Goal: Information Seeking & Learning: Learn about a topic

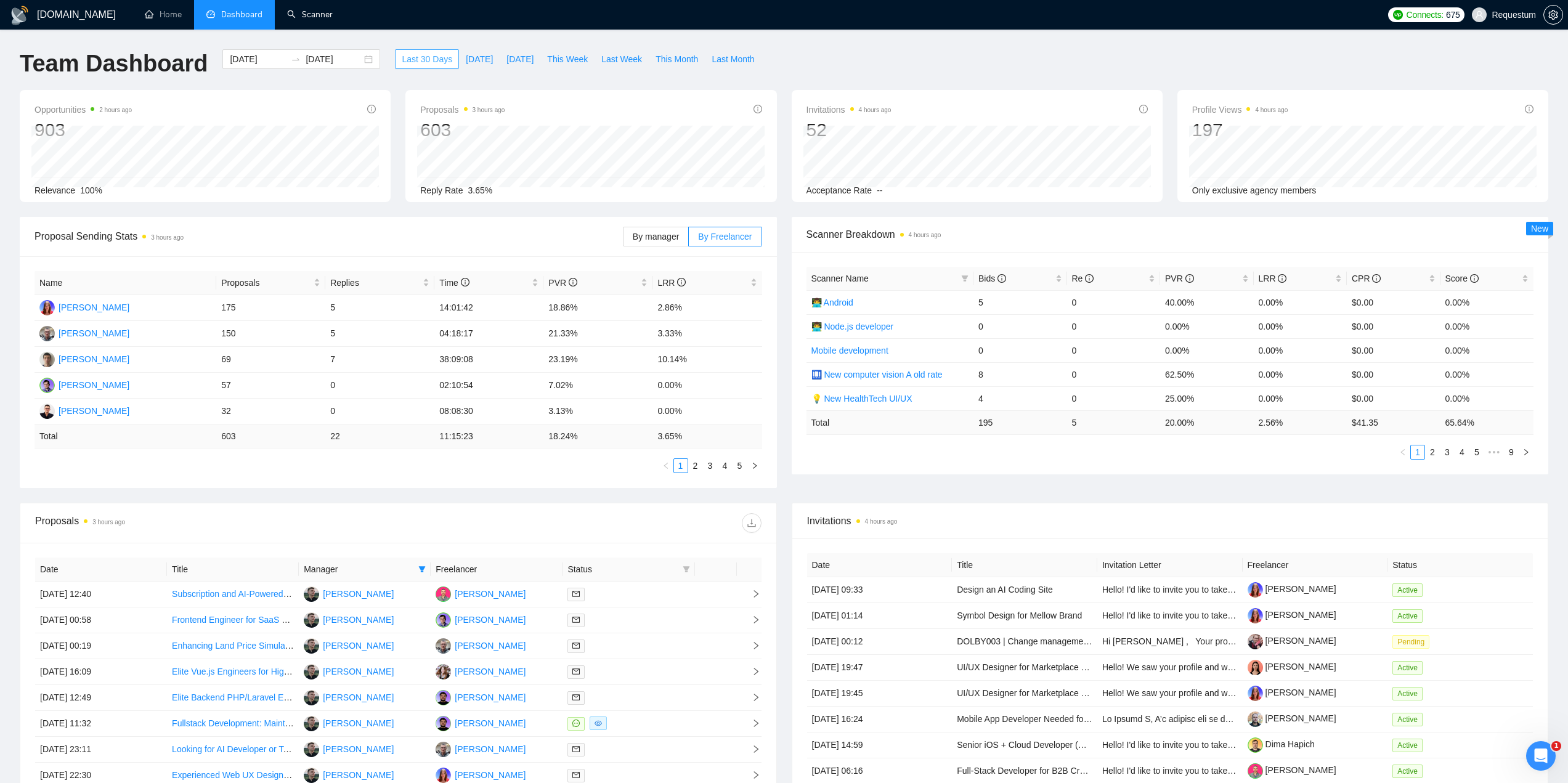
click at [402, 60] on span "Last 30 Days" at bounding box center [427, 59] width 50 height 13
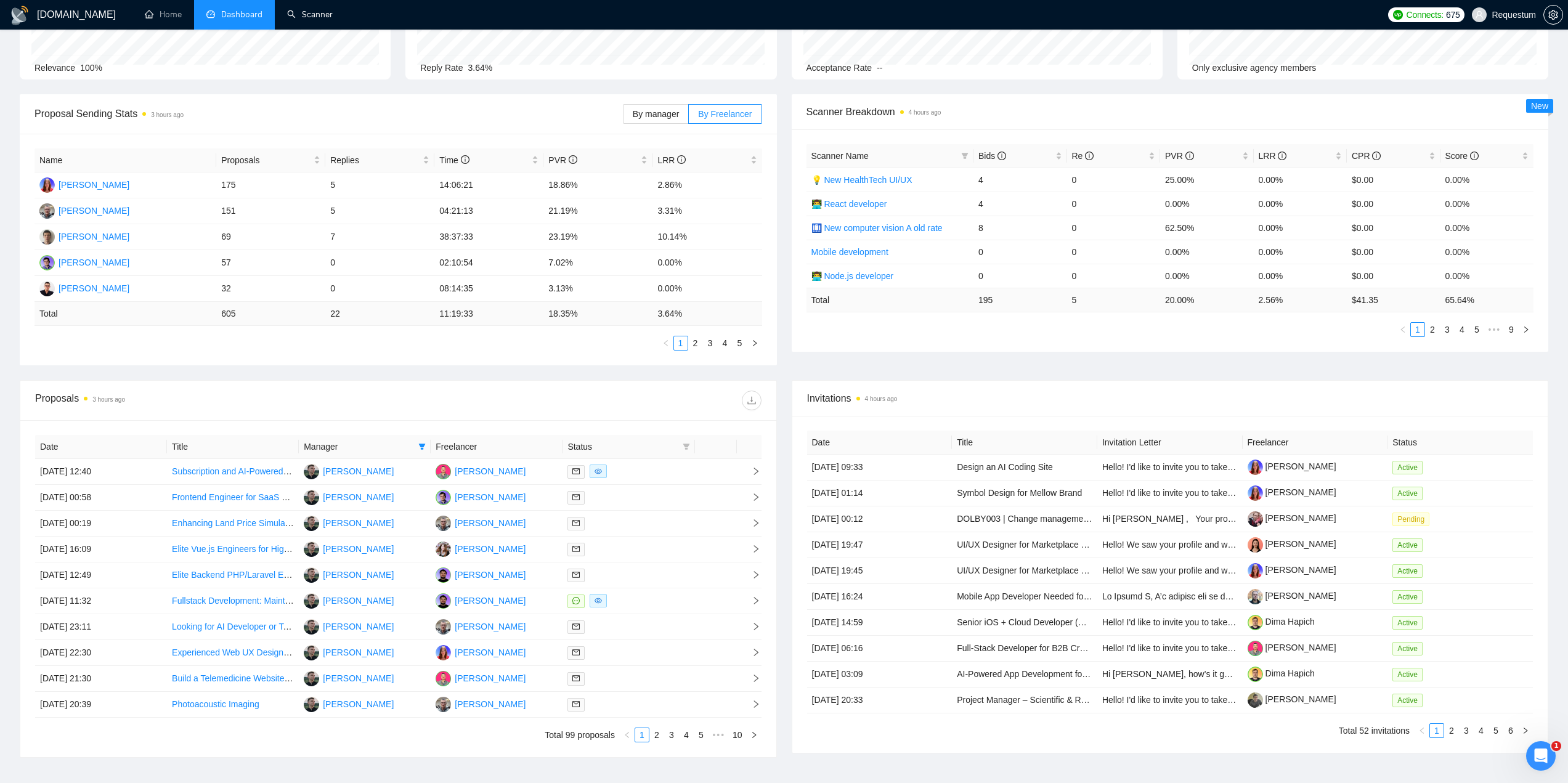
scroll to position [123, 0]
click at [652, 472] on div at bounding box center [628, 471] width 122 height 14
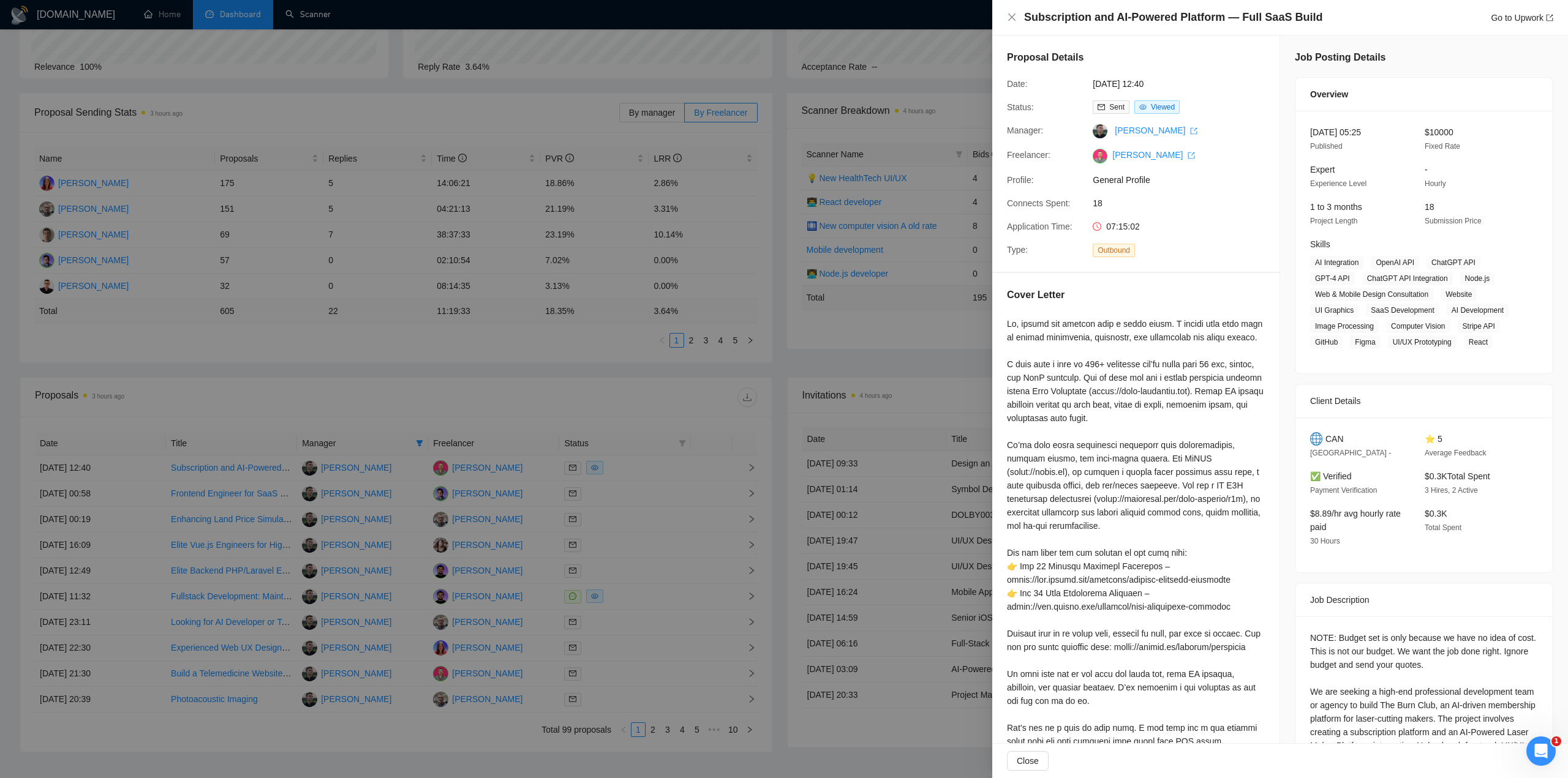
click at [624, 398] on div at bounding box center [784, 389] width 1568 height 778
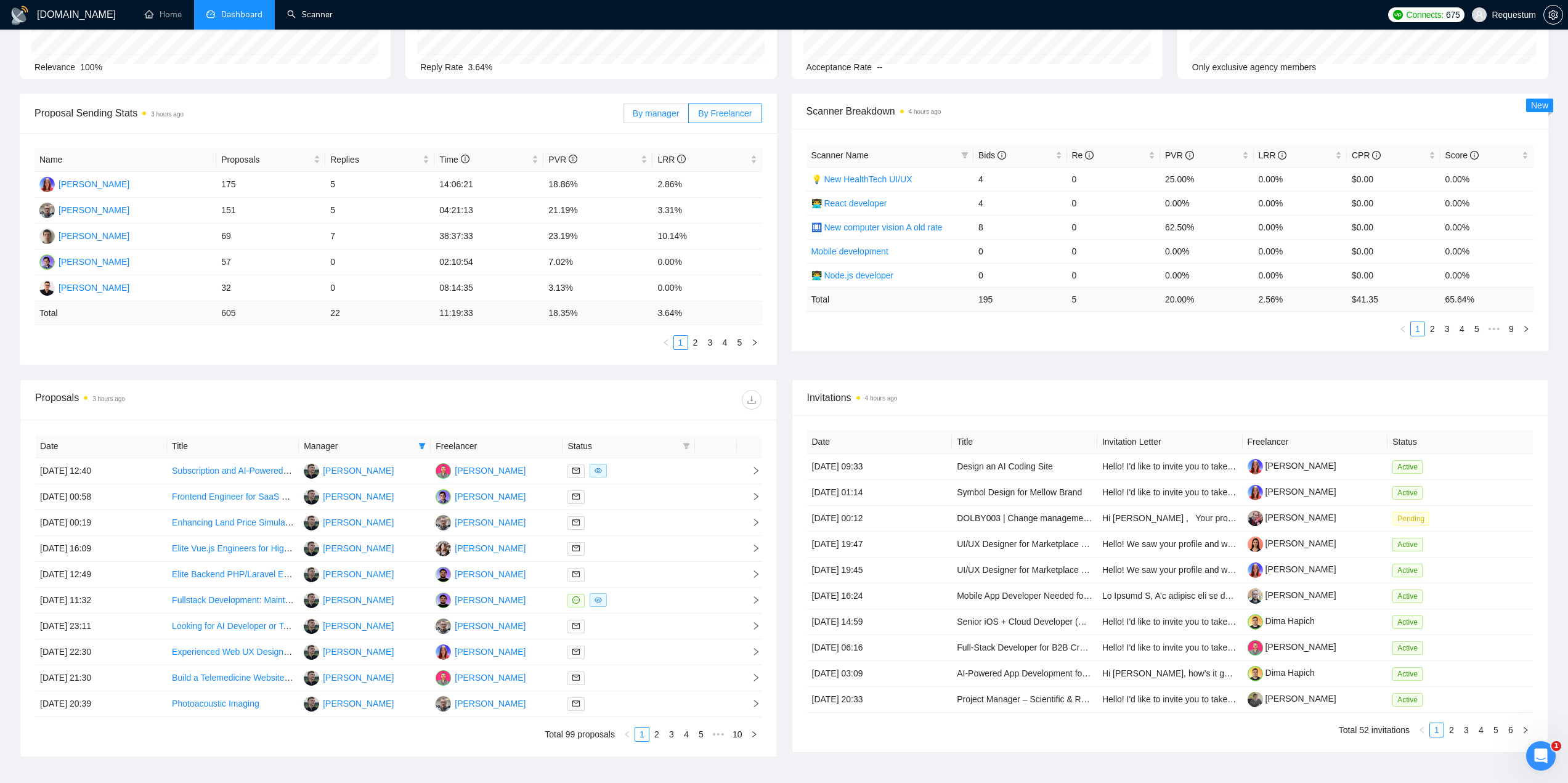
click at [661, 106] on label "By manager" at bounding box center [656, 113] width 66 height 20
click at [623, 116] on input "By manager" at bounding box center [623, 116] width 0 height 0
drag, startPoint x: 584, startPoint y: 262, endPoint x: 599, endPoint y: 262, distance: 15.0
click at [599, 262] on td "22.09%" at bounding box center [598, 262] width 109 height 26
click at [549, 260] on td "22.09%" at bounding box center [598, 262] width 109 height 26
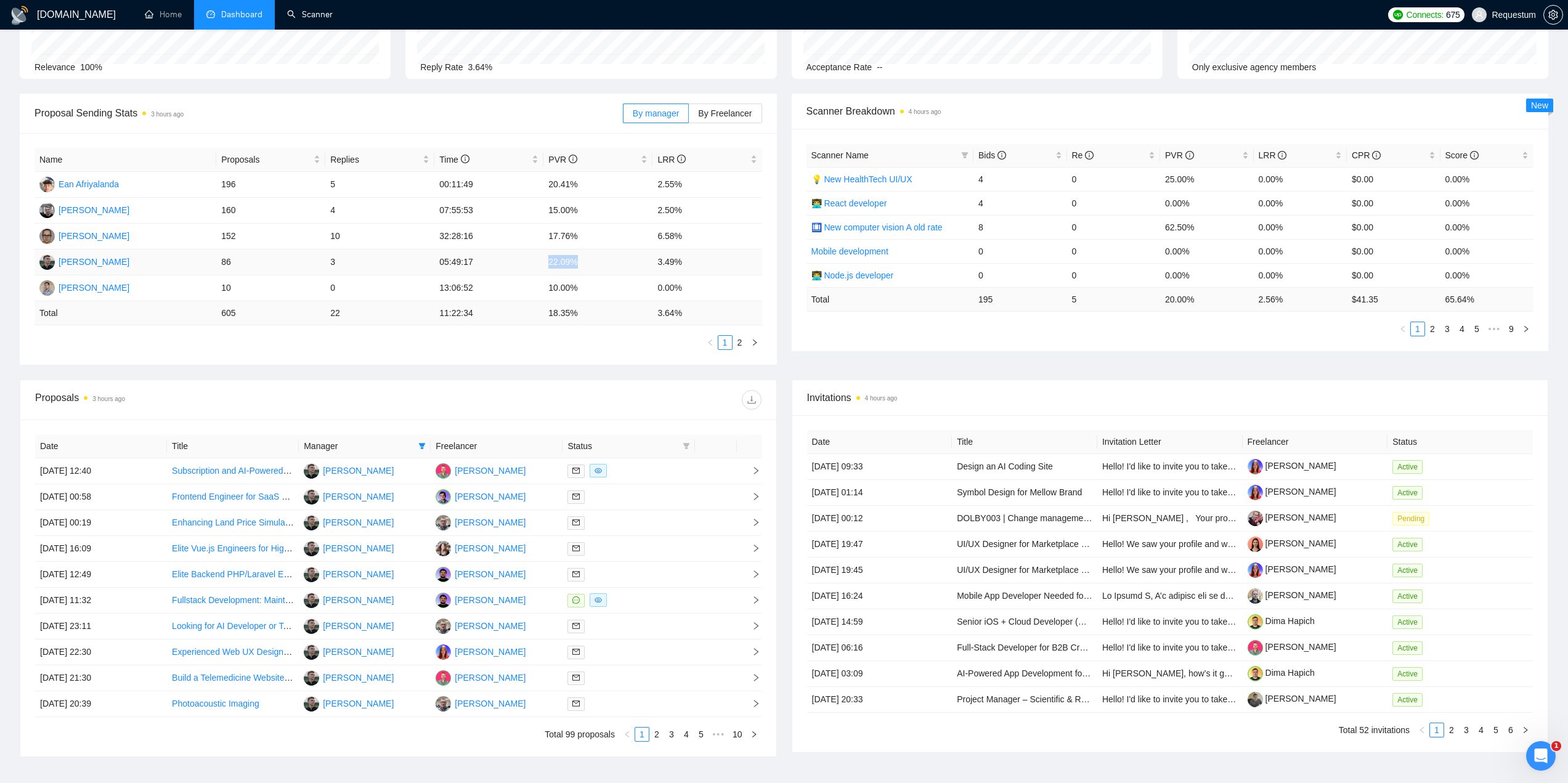
drag, startPoint x: 545, startPoint y: 261, endPoint x: 584, endPoint y: 262, distance: 39.0
click at [584, 262] on td "22.09%" at bounding box center [598, 262] width 109 height 26
drag, startPoint x: 659, startPoint y: 262, endPoint x: 689, endPoint y: 264, distance: 30.1
click at [689, 264] on td "3.49%" at bounding box center [707, 262] width 109 height 26
click at [574, 406] on div at bounding box center [579, 400] width 363 height 20
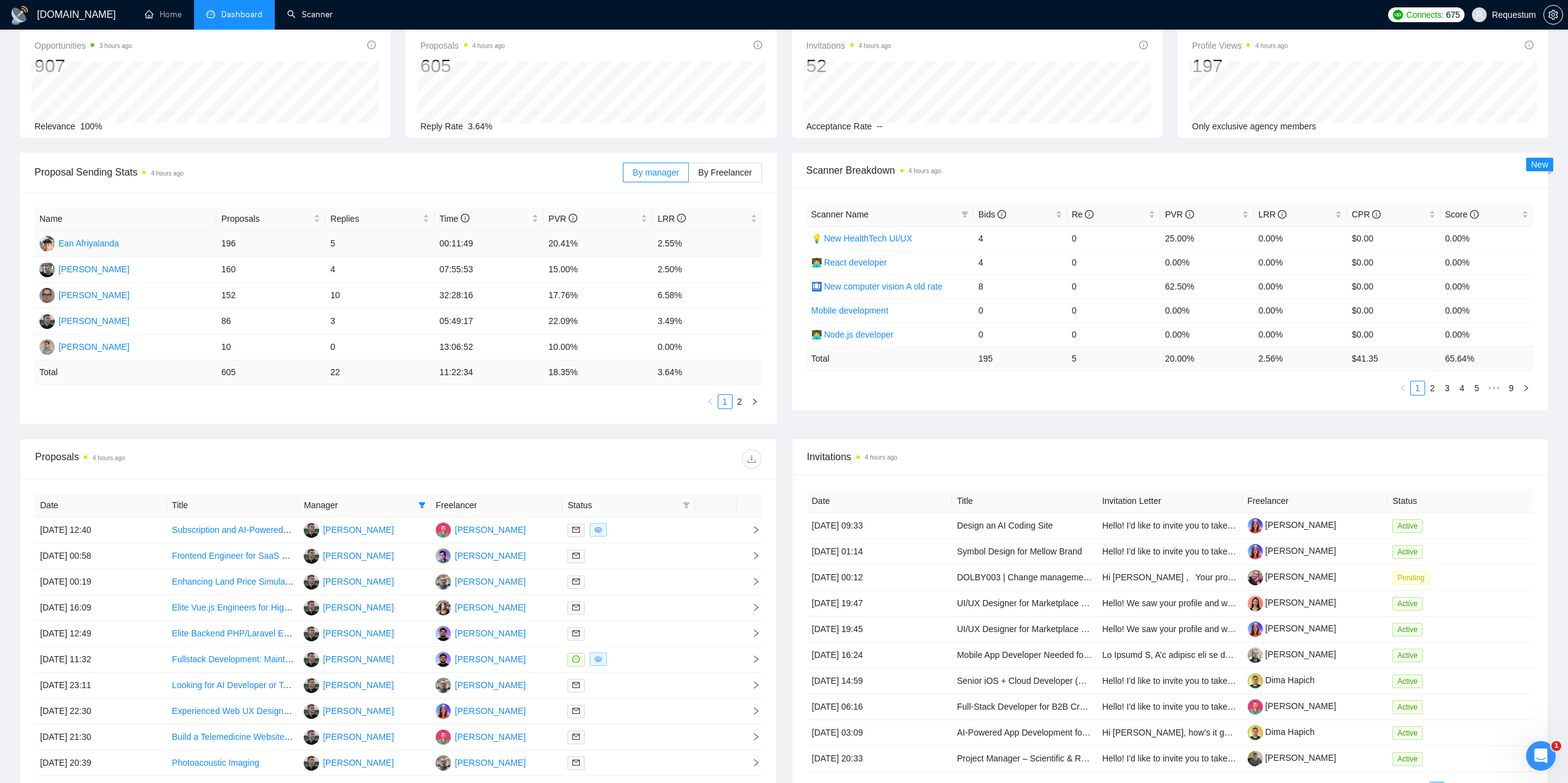
scroll to position [0, 0]
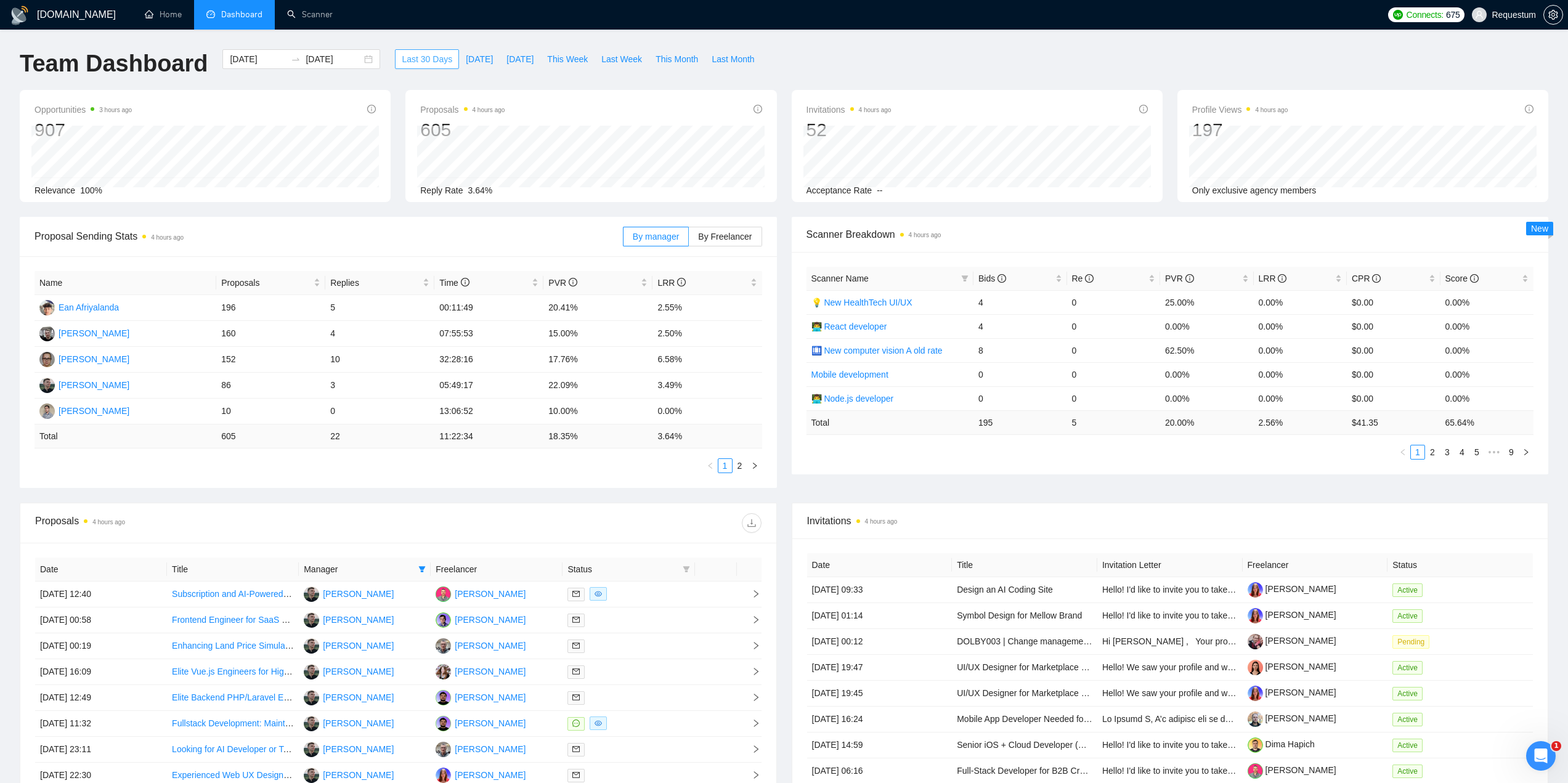
click at [403, 59] on span "Last 30 Days" at bounding box center [427, 59] width 50 height 13
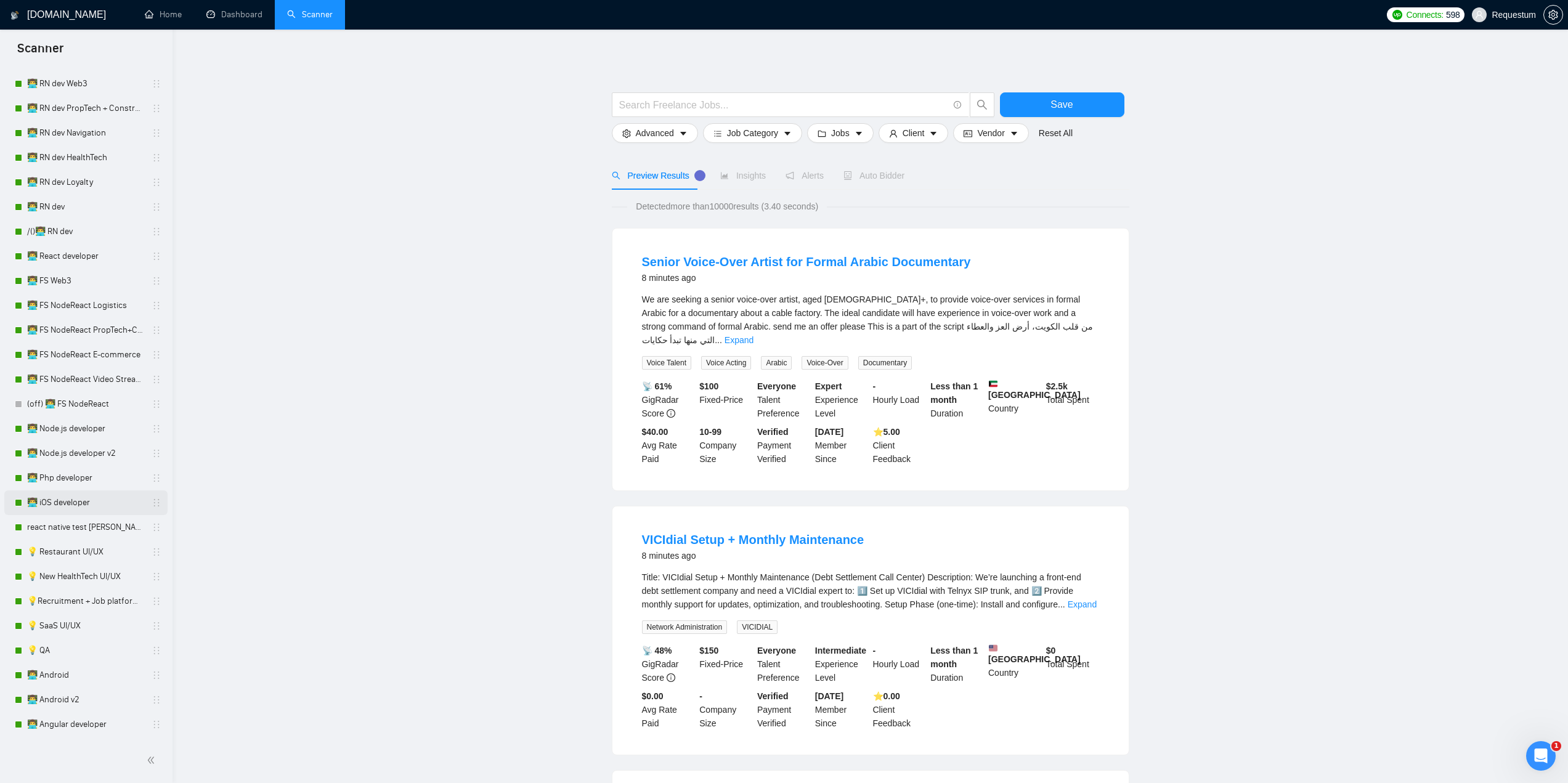
scroll to position [677, 0]
click at [97, 612] on link "💡 SaaS UI/UX" at bounding box center [85, 619] width 117 height 24
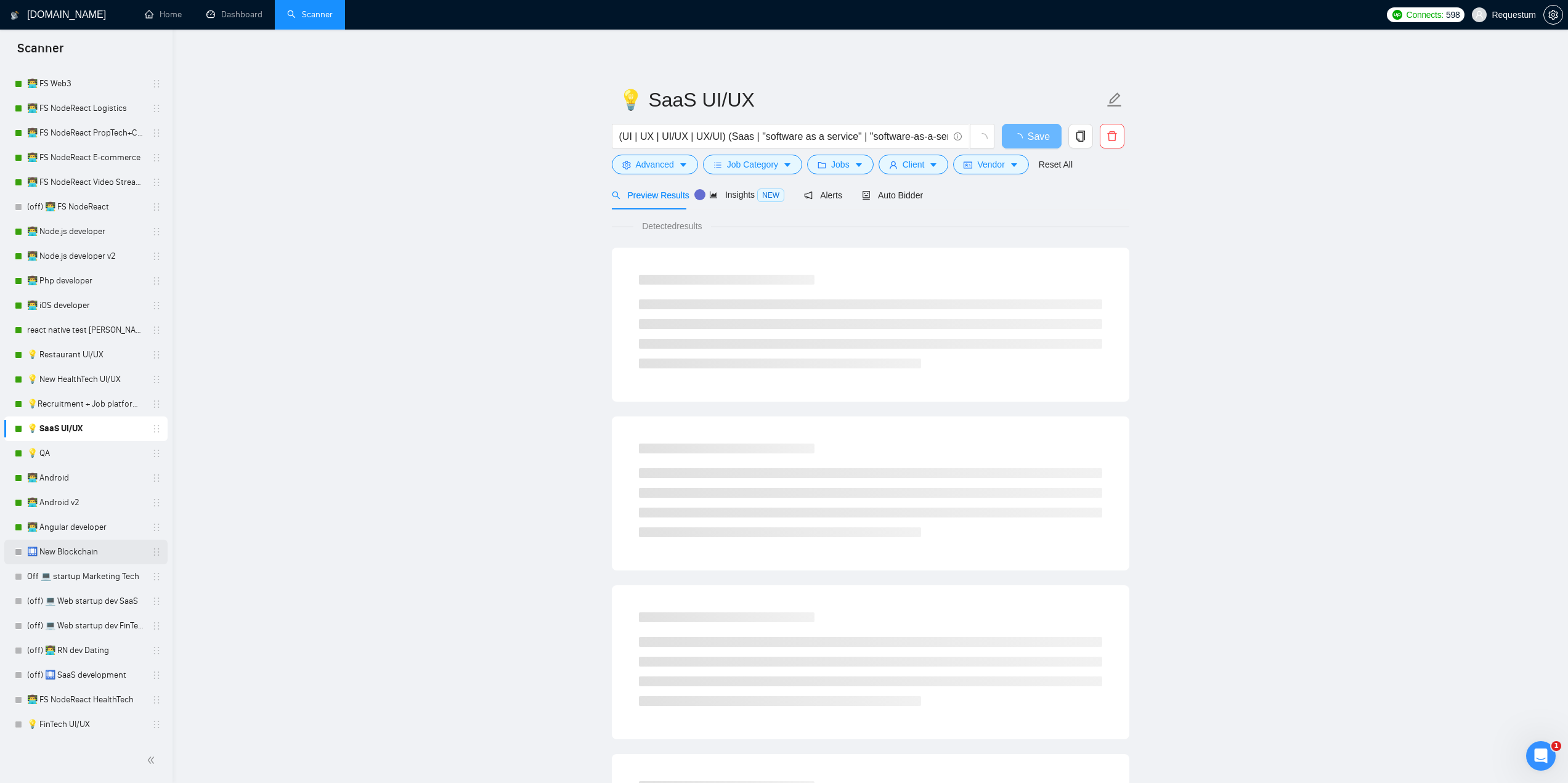
scroll to position [924, 0]
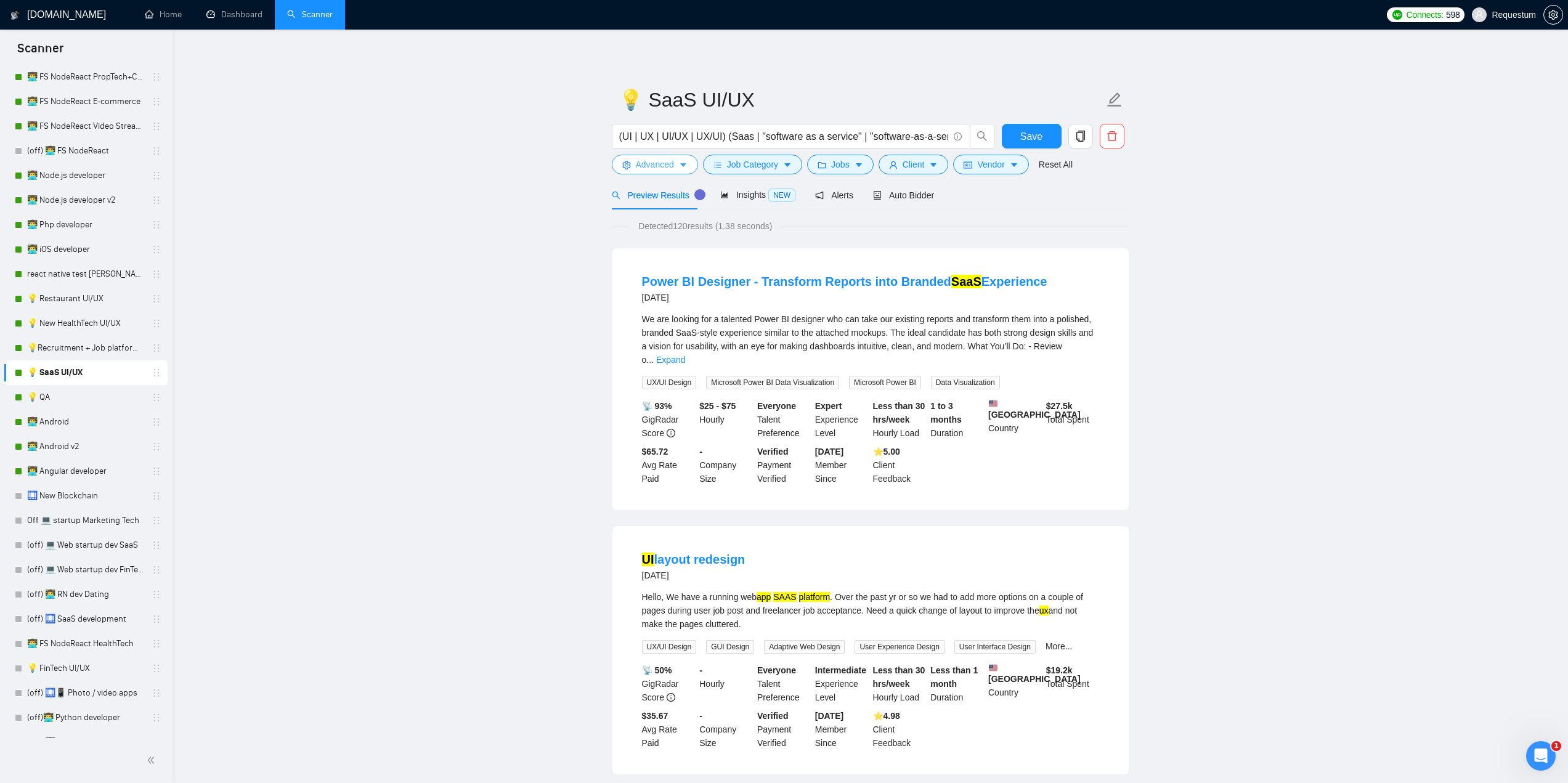
click at [668, 165] on span "Advanced" at bounding box center [655, 164] width 38 height 13
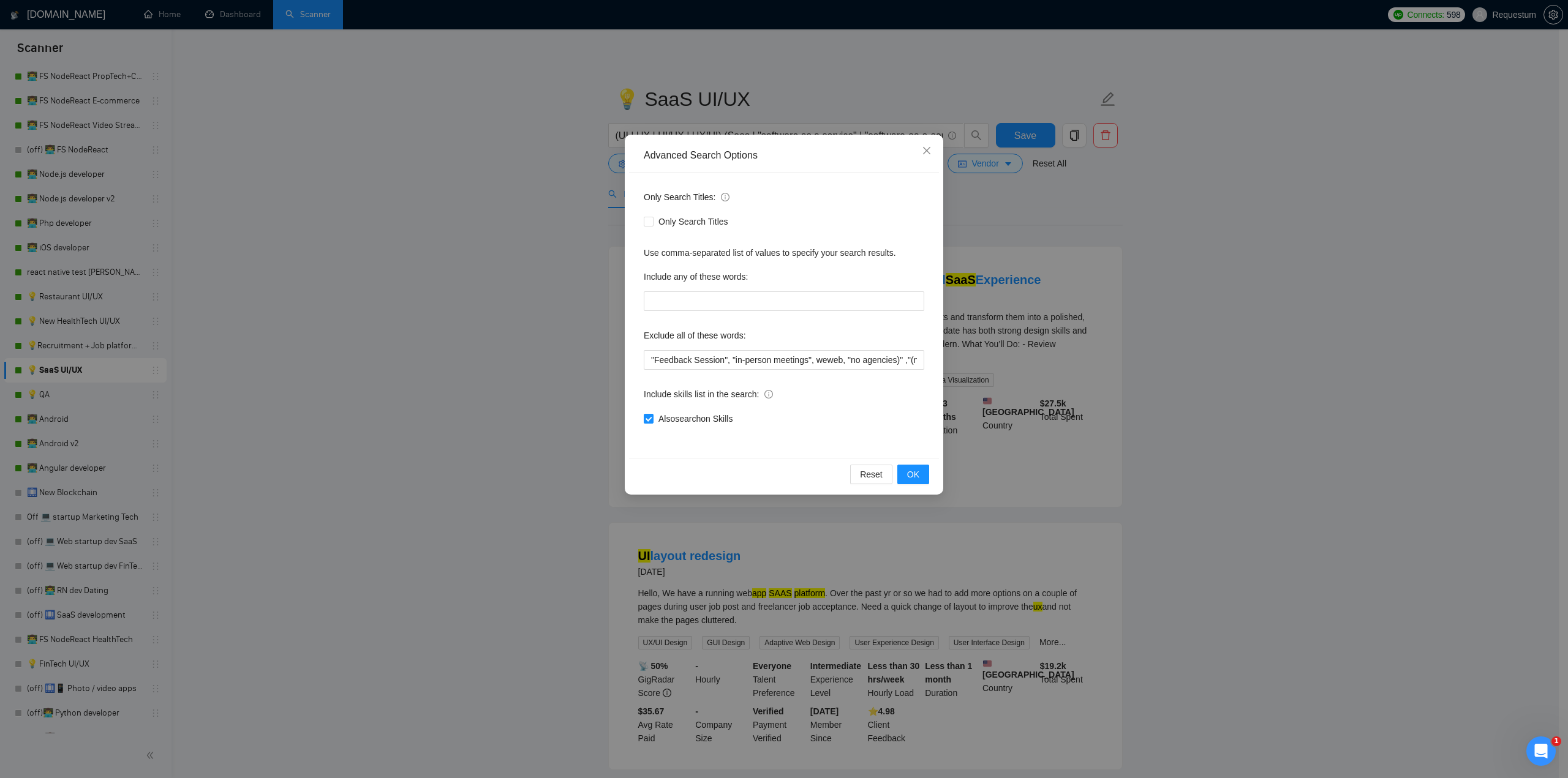
click at [465, 327] on div "Advanced Search Options Only Search Titles: Only Search Titles Use comma-separa…" at bounding box center [784, 389] width 1568 height 778
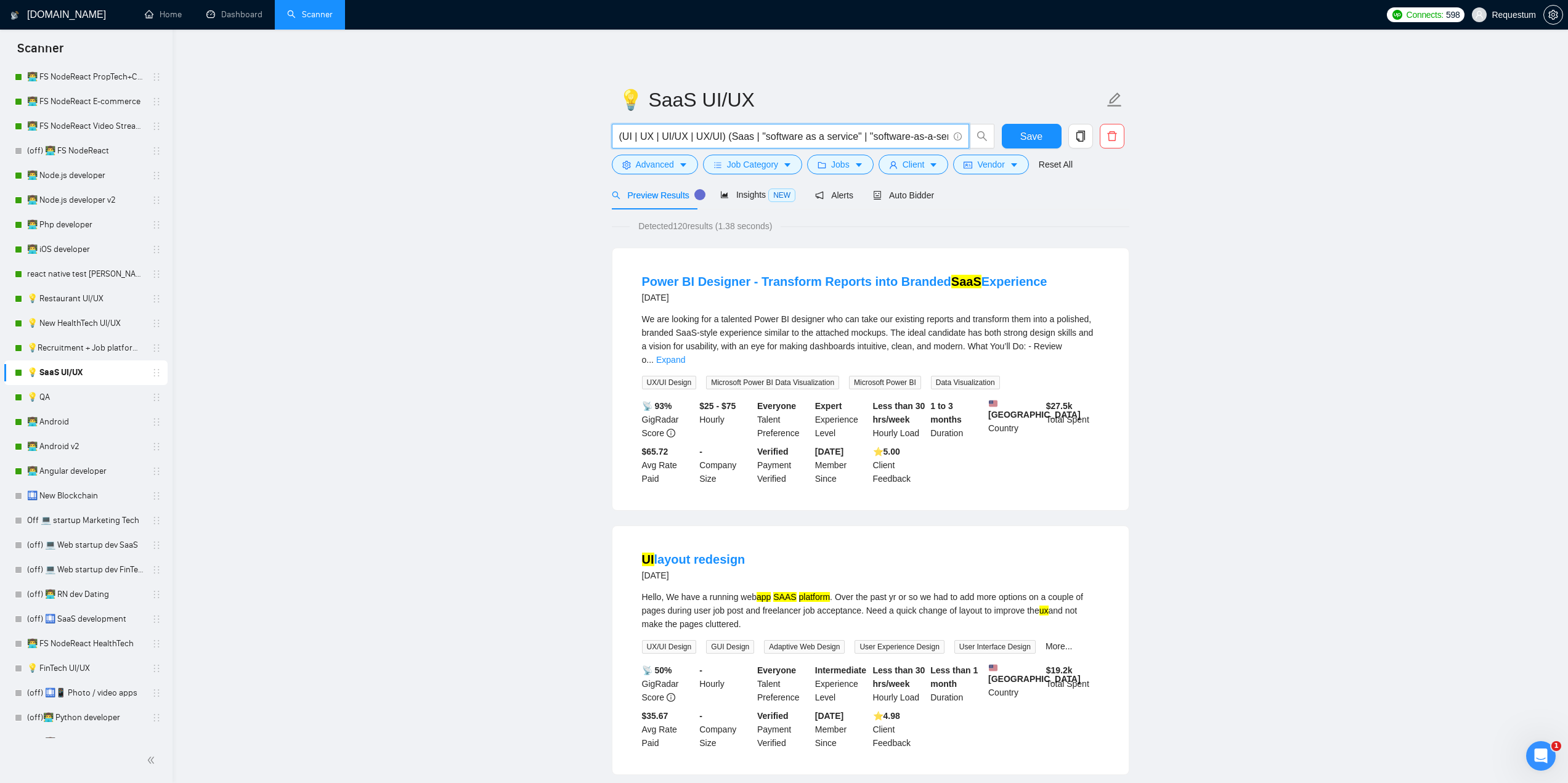
click at [682, 132] on input "(UI | UX | UI/UX | UX/UI) (Saas | "software as a service" | "software-as-a-serv…" at bounding box center [784, 136] width 329 height 15
click at [667, 165] on span "Advanced" at bounding box center [655, 164] width 38 height 13
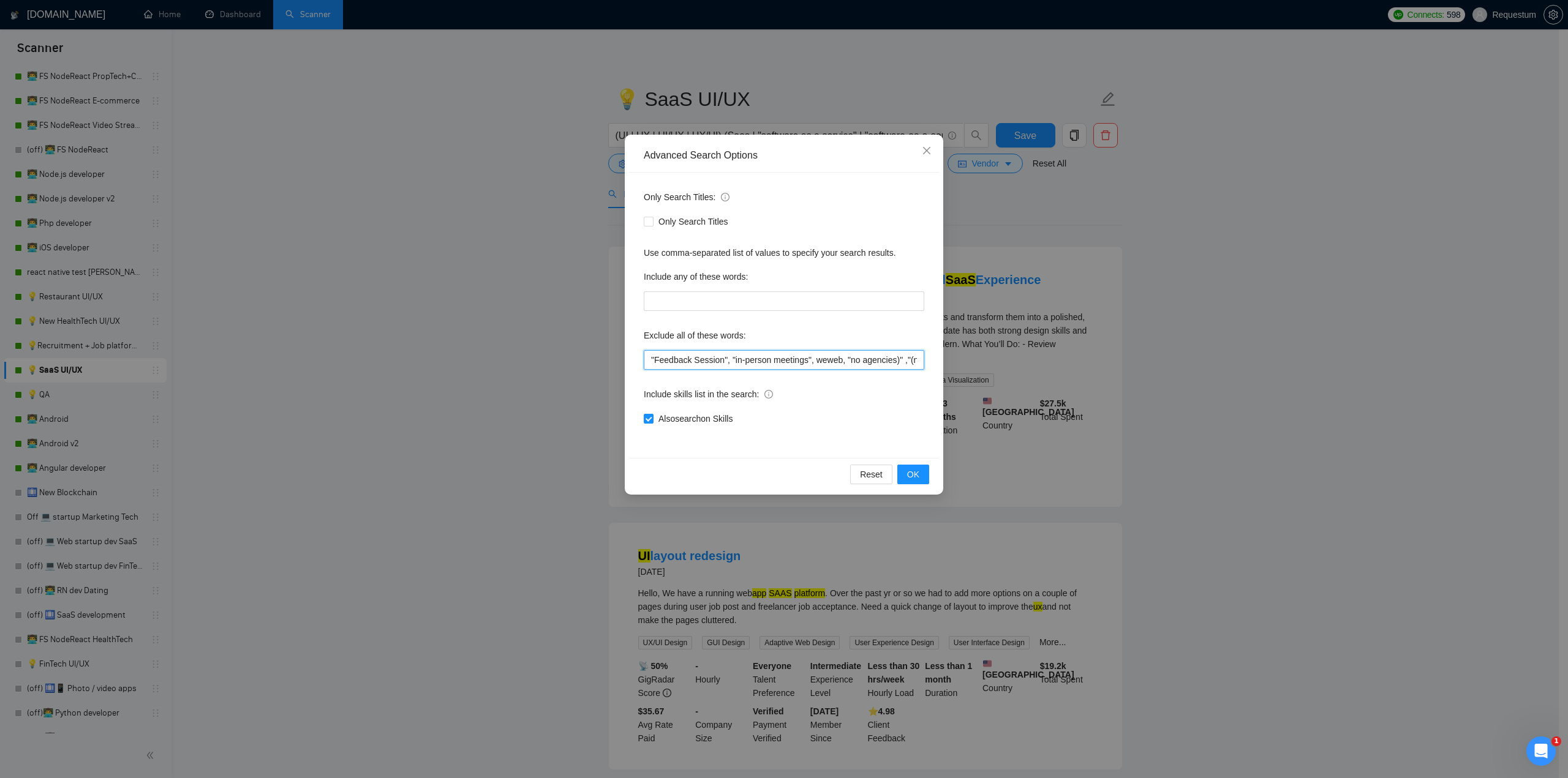
click at [708, 361] on input ""Feedback Session", "in-person meetings", weweb, "no agencies)" ,"(no agencies)…" at bounding box center [783, 360] width 280 height 19
click at [483, 356] on div "Advanced Search Options Only Search Titles: Only Search Titles Use comma-separa…" at bounding box center [784, 389] width 1568 height 778
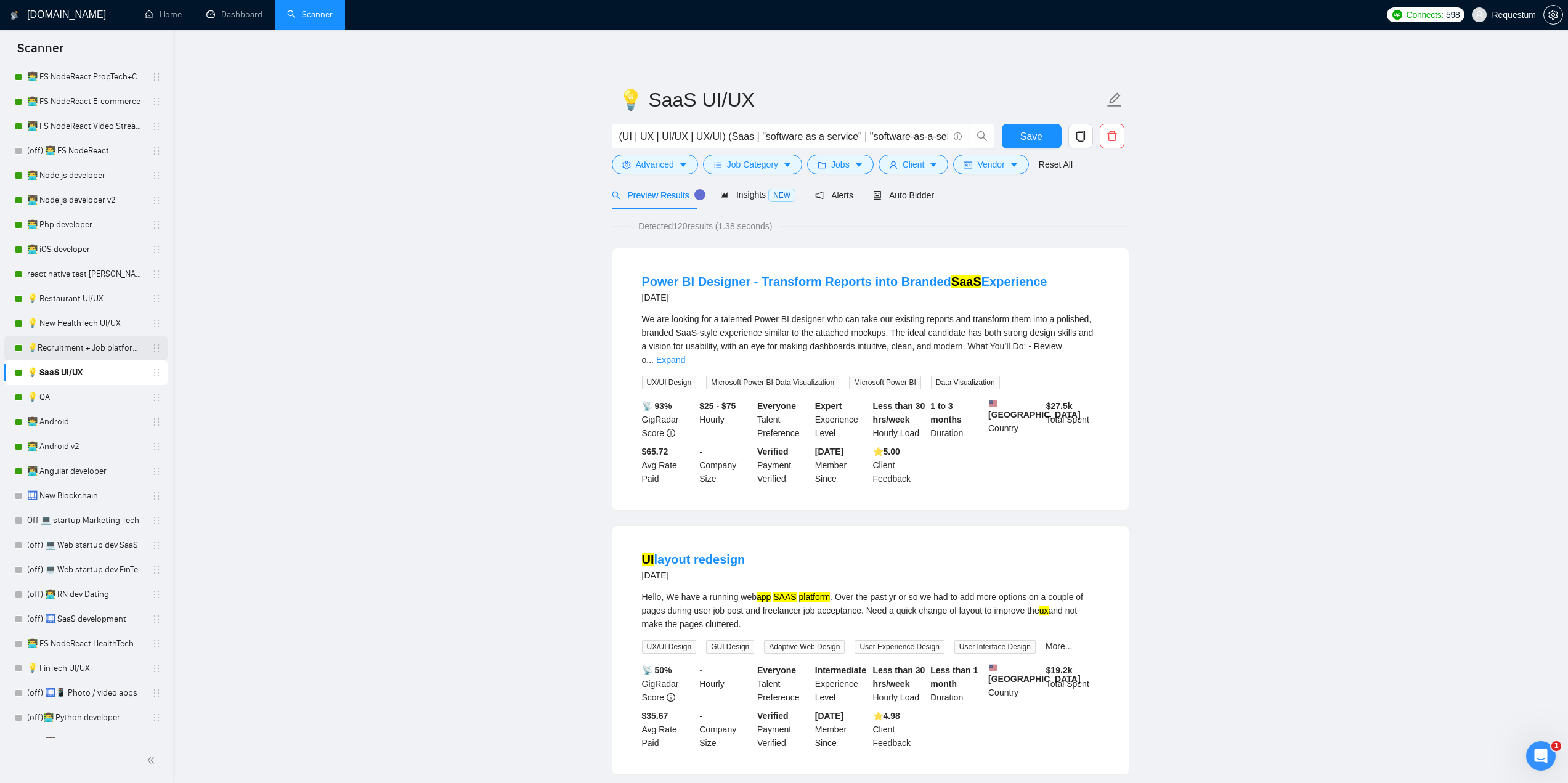
click at [76, 346] on link "💡Recruitment + Job platform UI/UX" at bounding box center [85, 348] width 117 height 24
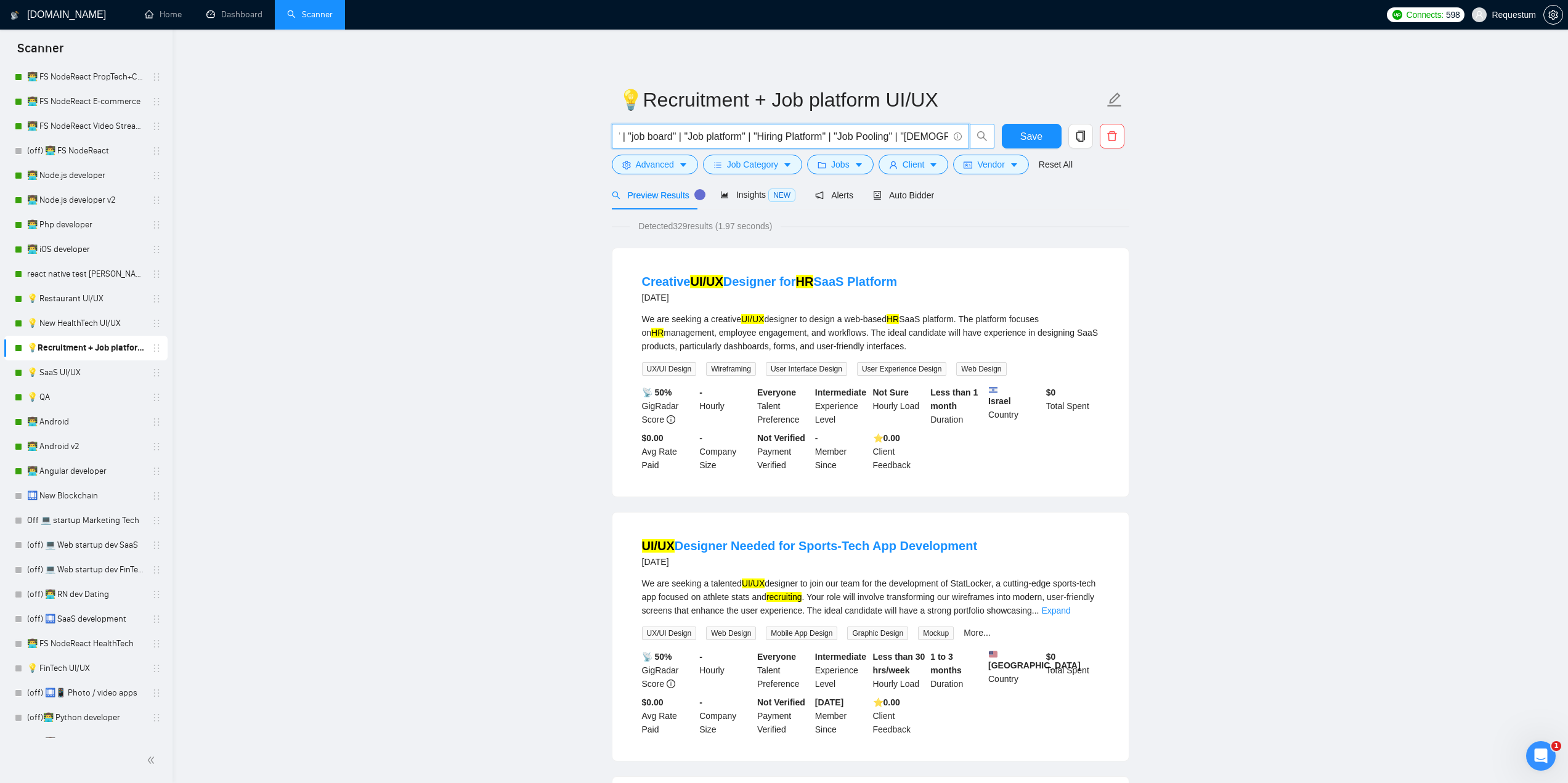
scroll to position [0, 1259]
drag, startPoint x: 812, startPoint y: 137, endPoint x: 924, endPoint y: 141, distance: 112.1
click at [924, 141] on input "(UI | UX | UI/UX | UX/UI) (hrtech | "hr tech" | "talent management" | "job list…" at bounding box center [784, 136] width 329 height 15
click at [80, 330] on link "💡 New HealthTech UI/UX" at bounding box center [85, 323] width 117 height 24
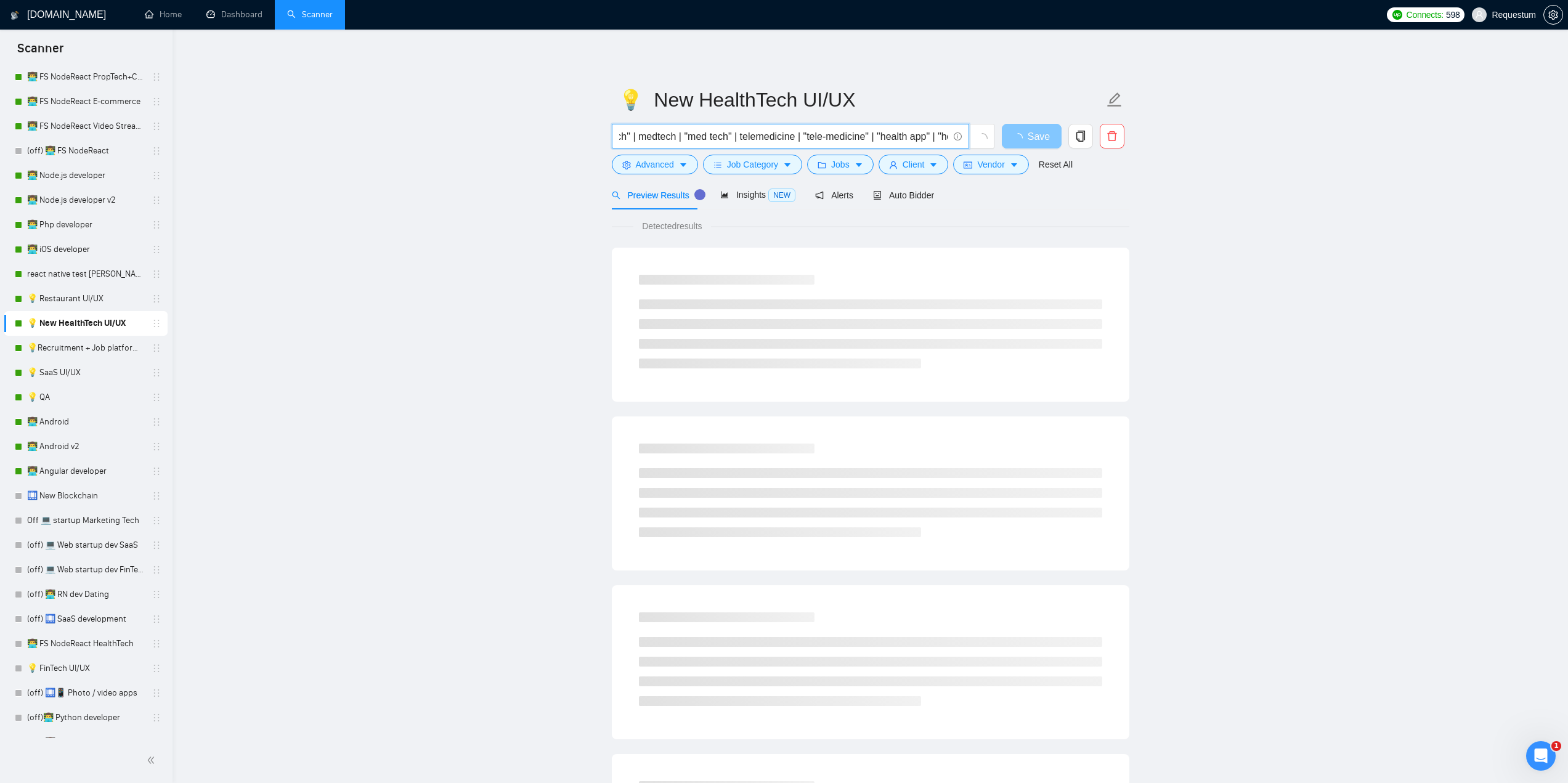
scroll to position [0, 688]
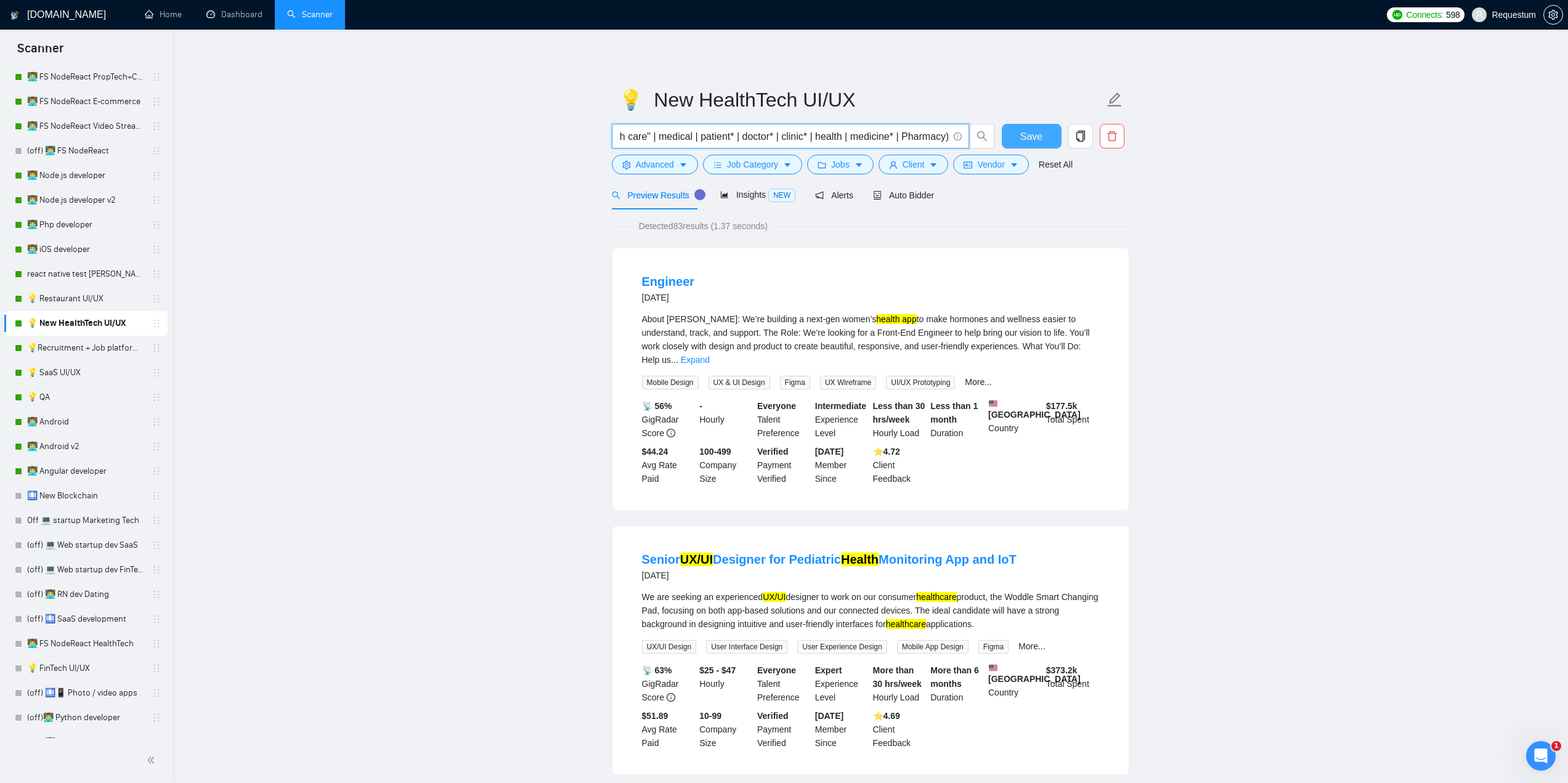
drag, startPoint x: 839, startPoint y: 134, endPoint x: 1035, endPoint y: 141, distance: 196.1
click at [1035, 141] on div "(UI | UX | UI/UX | UX/UI) (healthcare | healthtech | "health tech" | medtech | …" at bounding box center [868, 139] width 518 height 31
click at [83, 297] on link "💡 Restaurant UI/UX" at bounding box center [85, 298] width 117 height 24
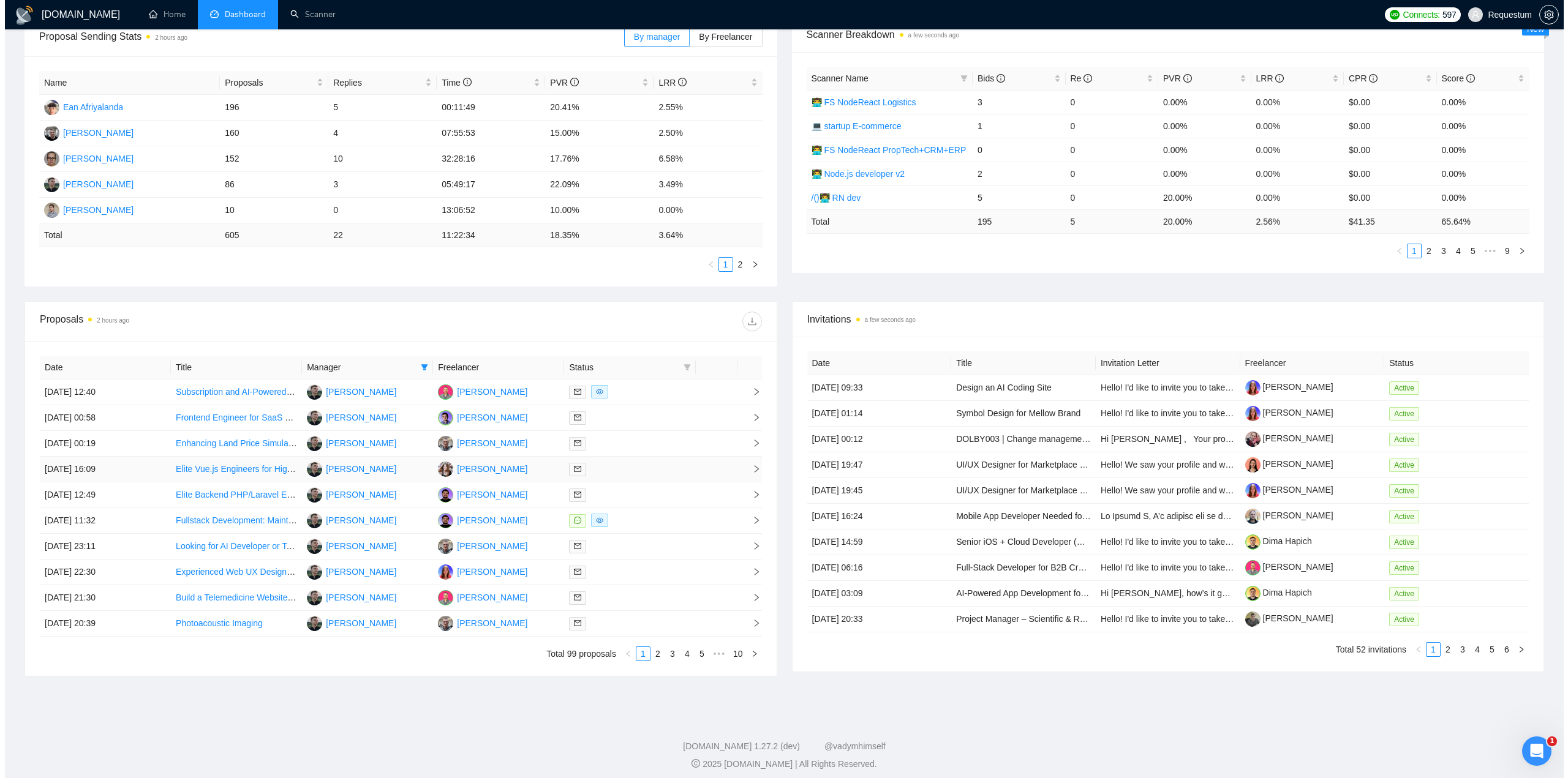
scroll to position [206, 0]
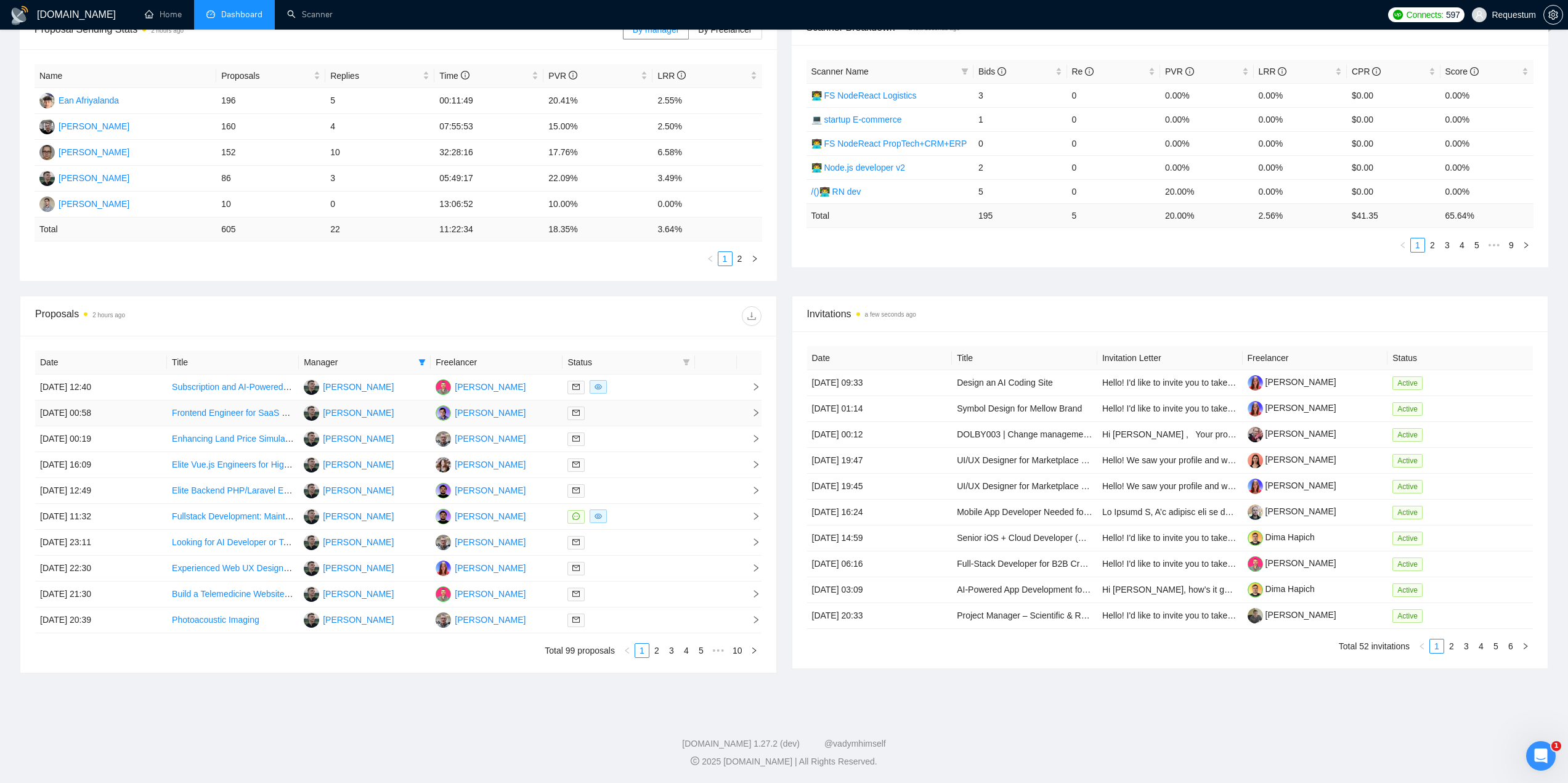
click at [659, 410] on div at bounding box center [628, 413] width 122 height 14
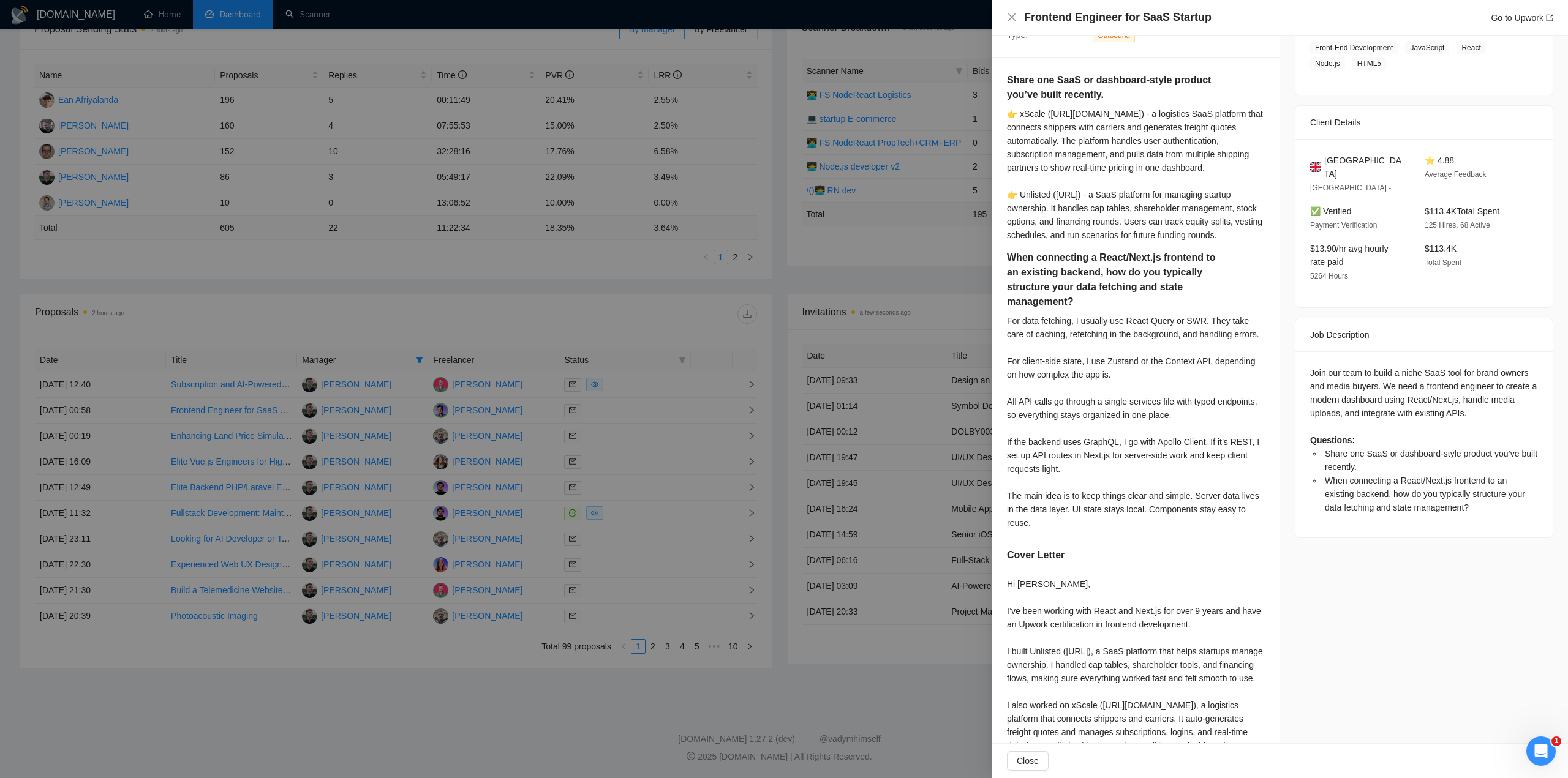
scroll to position [306, 0]
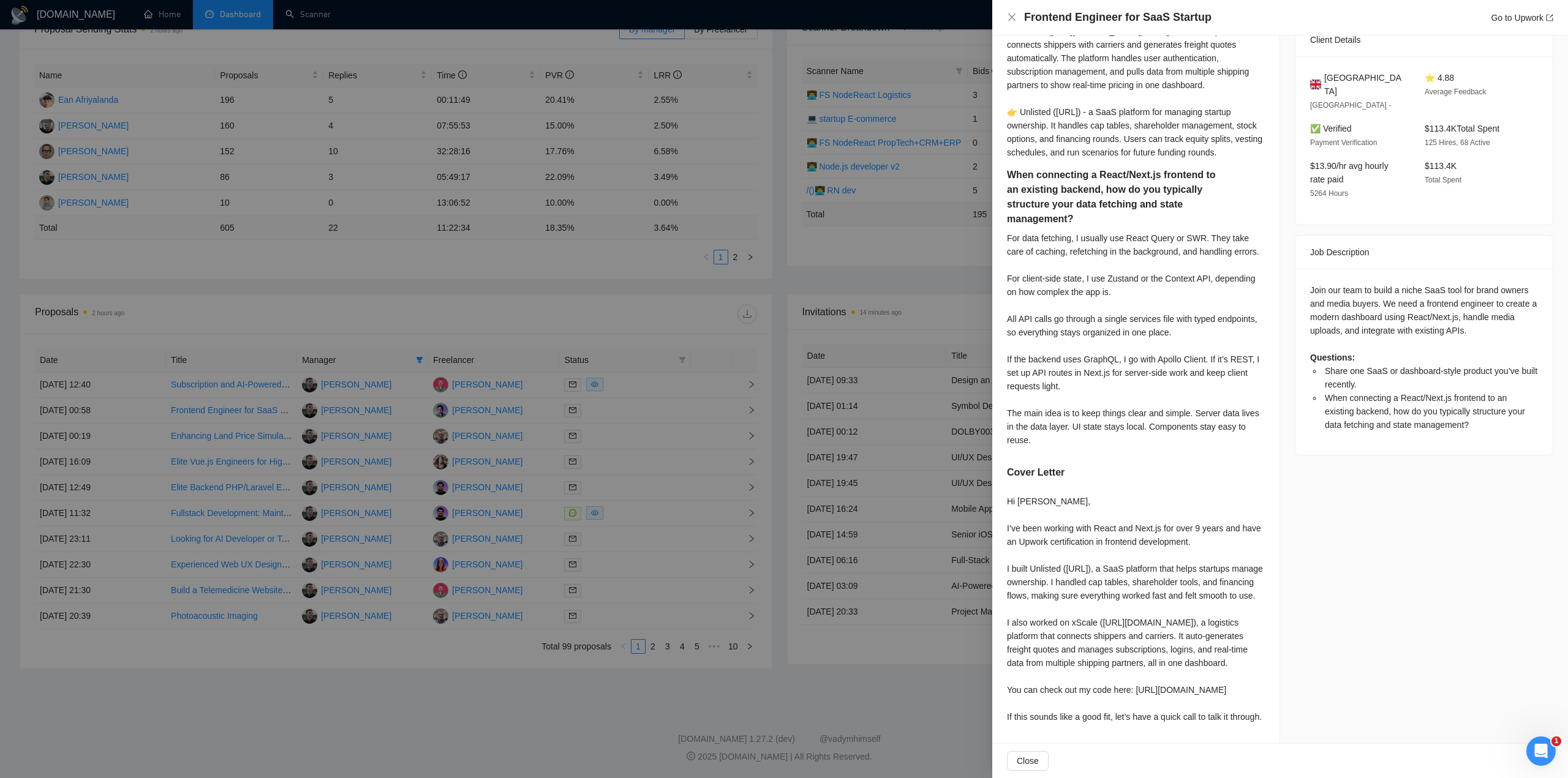
click at [402, 330] on div at bounding box center [784, 389] width 1568 height 778
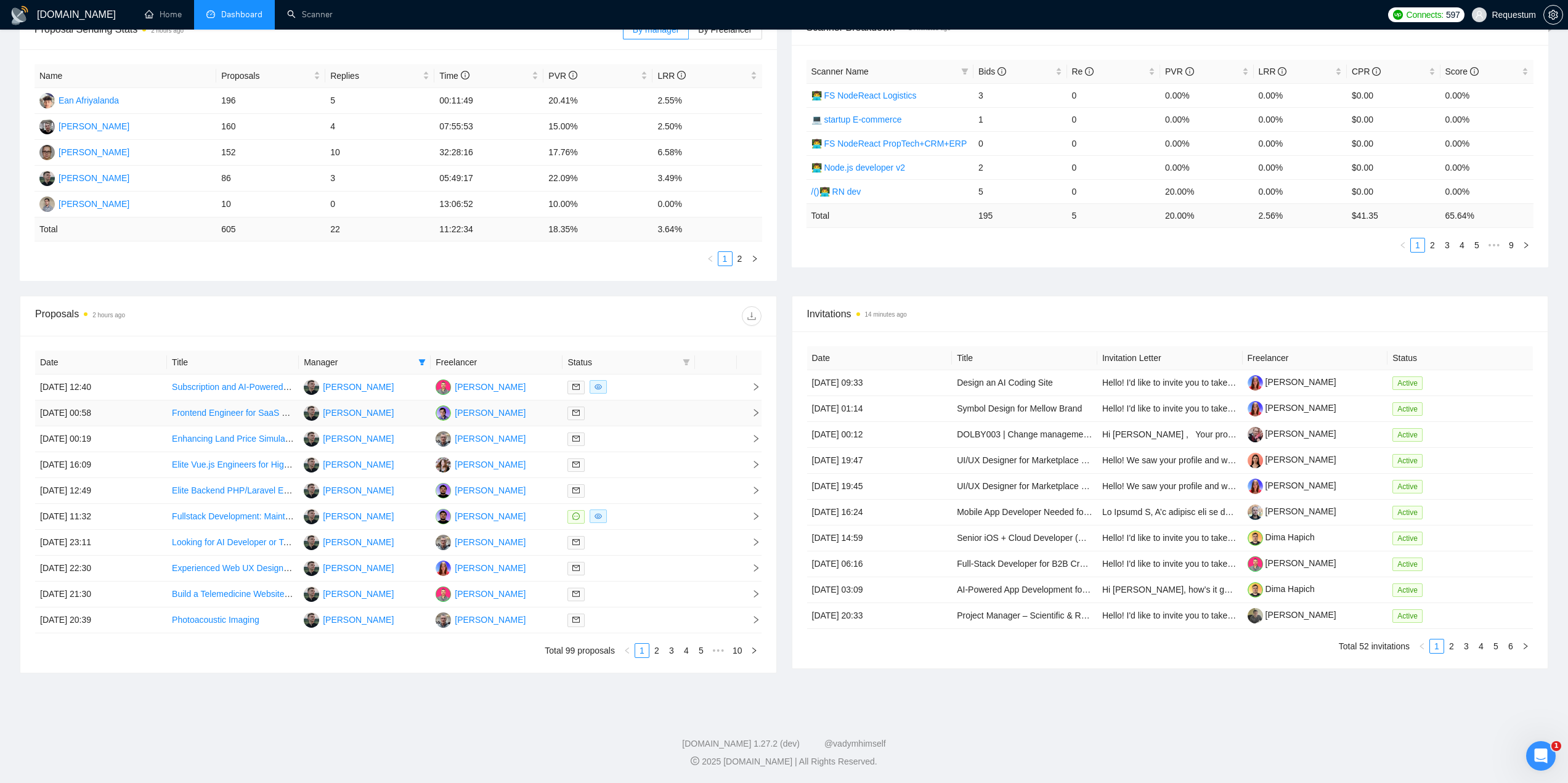
click at [618, 415] on div at bounding box center [628, 413] width 122 height 14
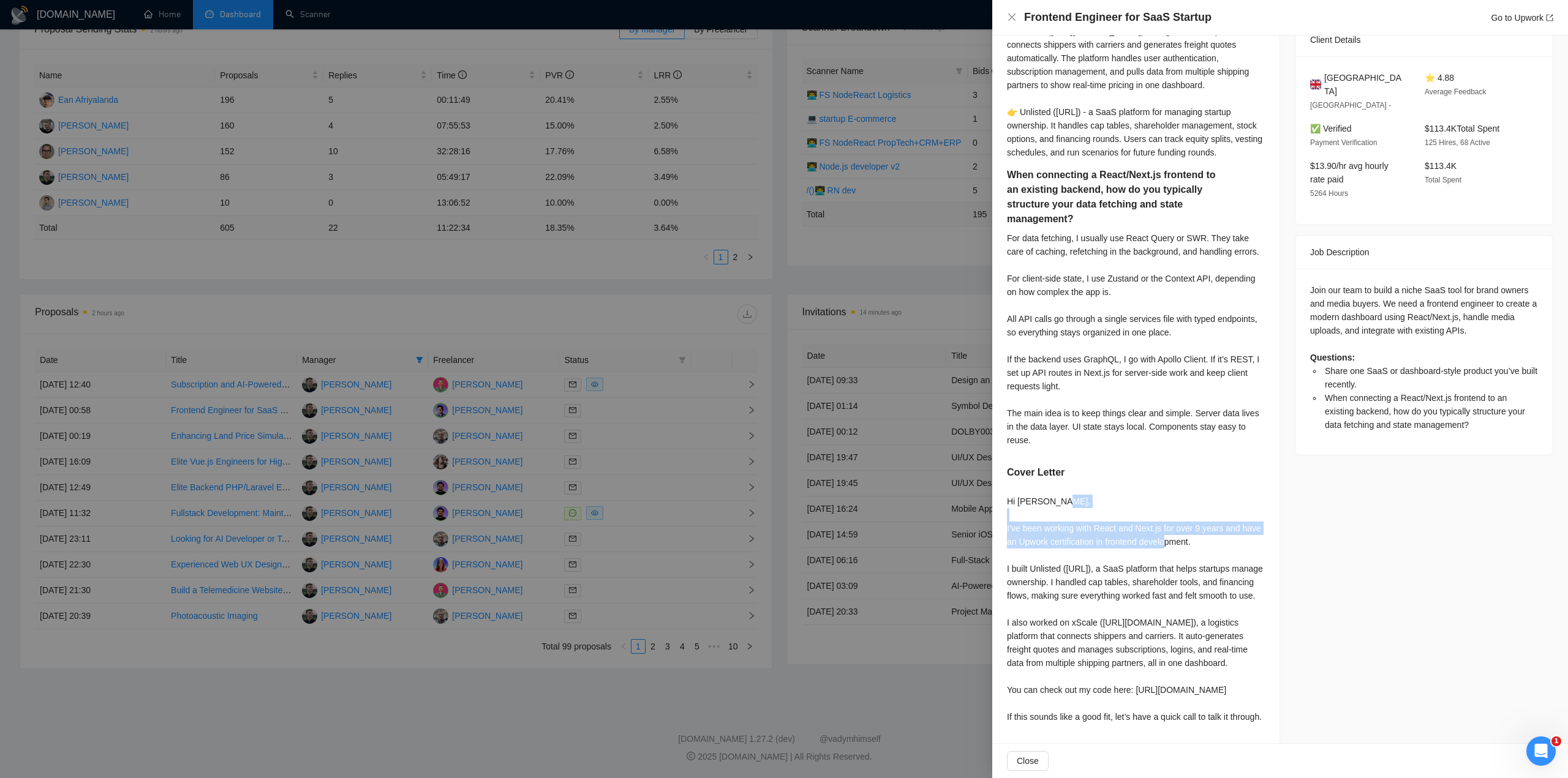
drag, startPoint x: 1005, startPoint y: 515, endPoint x: 1172, endPoint y: 505, distance: 167.3
click at [1207, 534] on div "Share one SaaS or dashboard-style product you’ve built recently. 👉 xScale (http…" at bounding box center [1135, 359] width 287 height 768
copy div "I’ve been working with React and Next.js for over 9 years and have an Upwork ce…"
drag, startPoint x: 1078, startPoint y: 670, endPoint x: 1227, endPoint y: 688, distance: 150.1
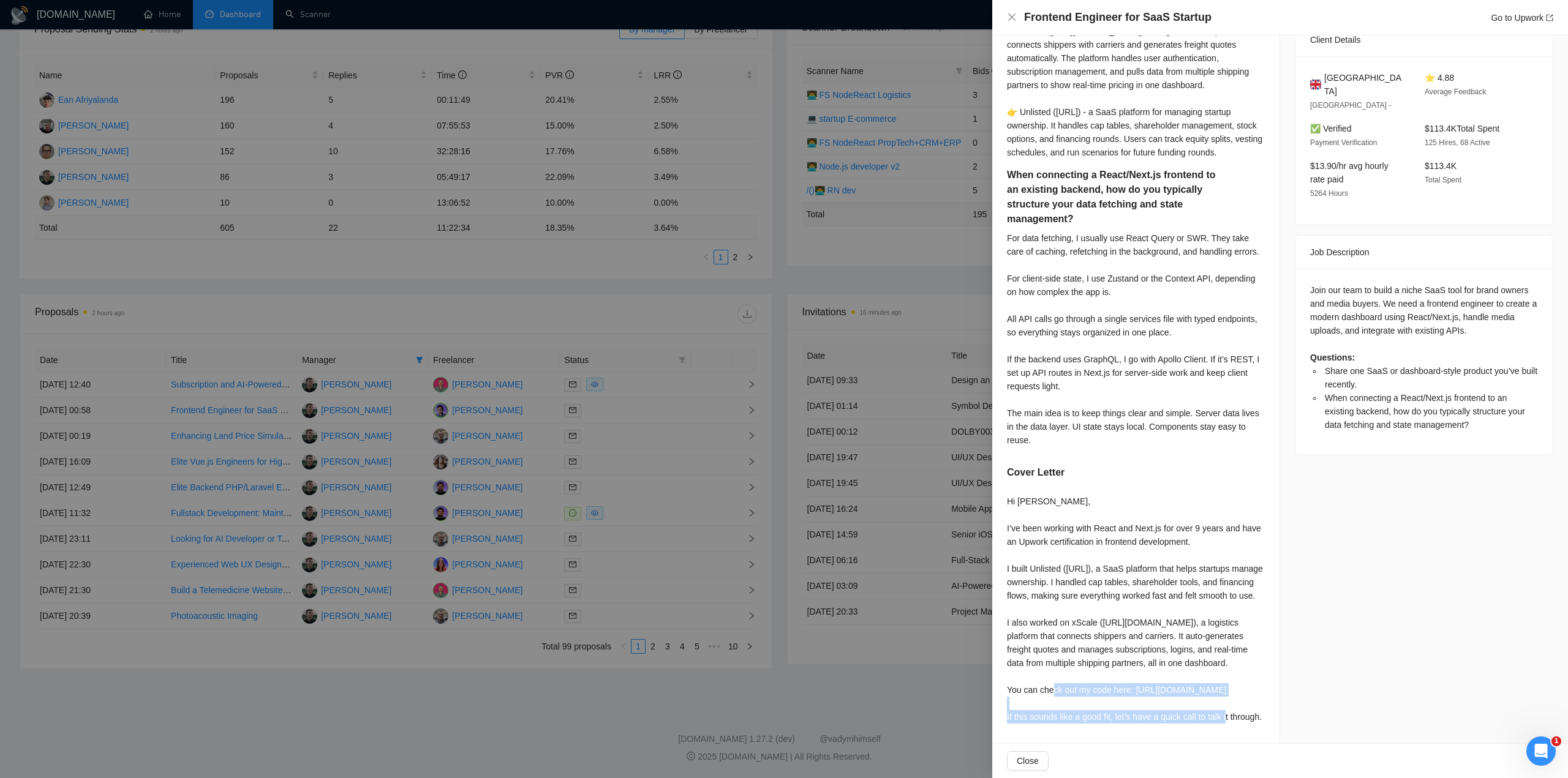
click at [1227, 688] on div "Hi Cameron, I’ve been working with React and Next.js for over 9 years and have …" at bounding box center [1135, 608] width 258 height 229
copy div "You can check out my code here: https://github.com/requestum-team/code_examples…"
